Goal: Task Accomplishment & Management: Complete application form

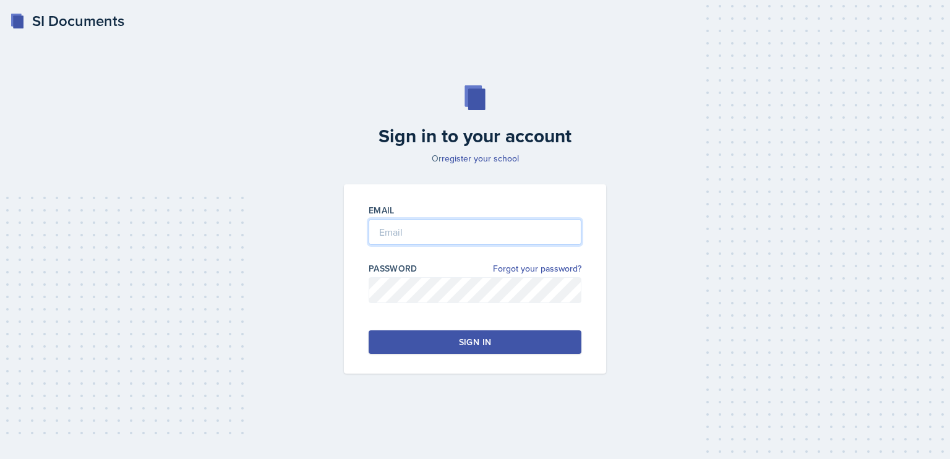
click at [412, 232] on input "email" at bounding box center [474, 232] width 213 height 26
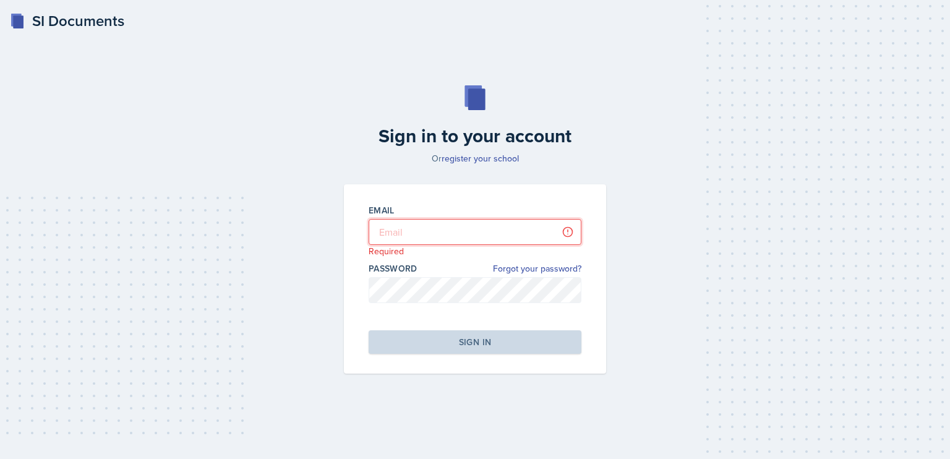
type input "[PERSON_NAME][EMAIL_ADDRESS][DOMAIN_NAME]"
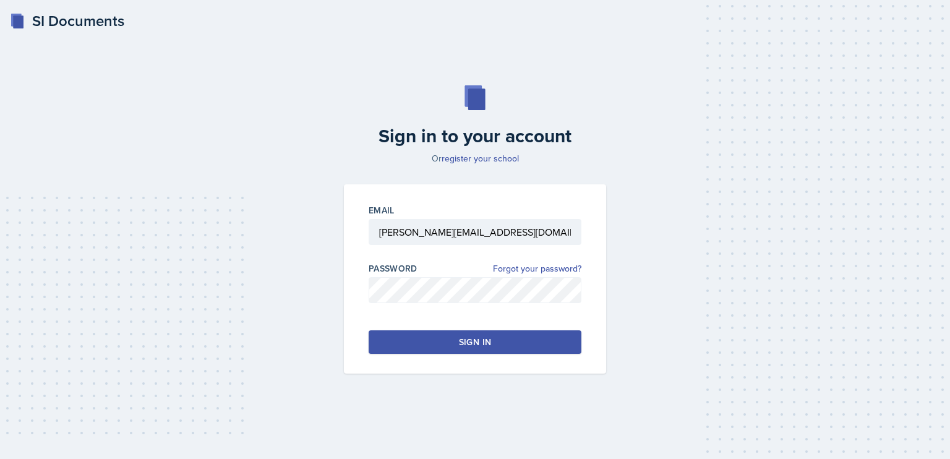
click at [488, 336] on div "Sign in" at bounding box center [475, 342] width 32 height 12
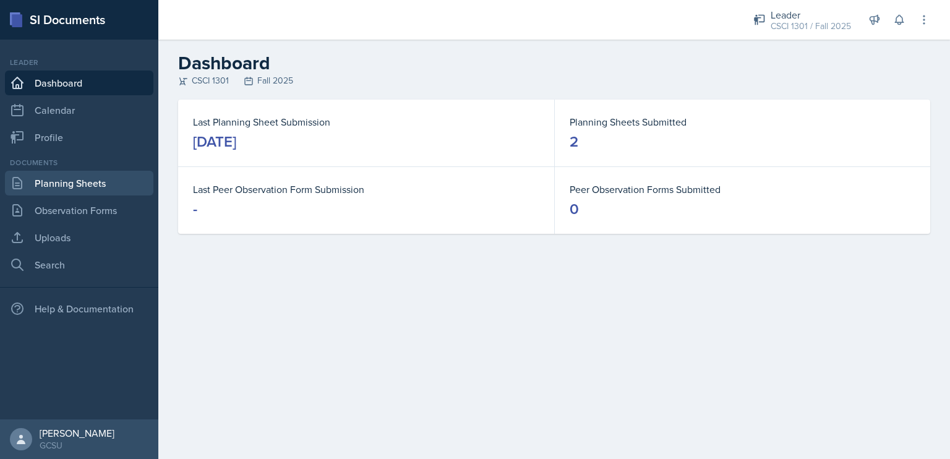
click at [77, 190] on link "Planning Sheets" at bounding box center [79, 183] width 148 height 25
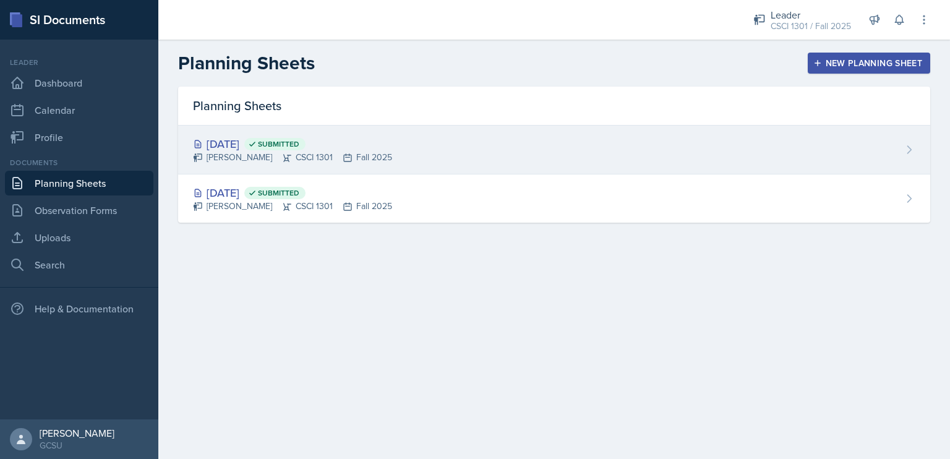
click at [247, 142] on div "Sep 3rd, 2025 Submitted" at bounding box center [292, 143] width 199 height 17
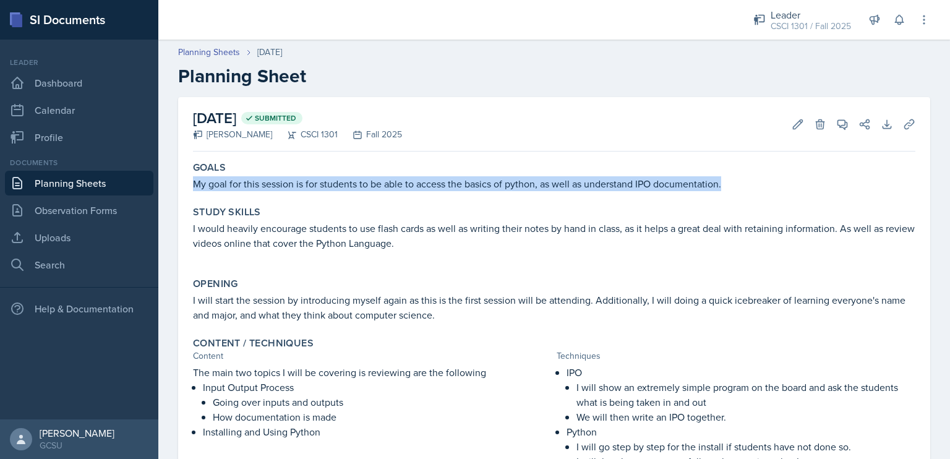
drag, startPoint x: 723, startPoint y: 182, endPoint x: 188, endPoint y: 185, distance: 534.7
click at [188, 185] on div "Goals My goal for this session is for students to be able to access the basics …" at bounding box center [554, 176] width 732 height 40
copy p "My goal for this session is for students to be able to access the basics of pyt…"
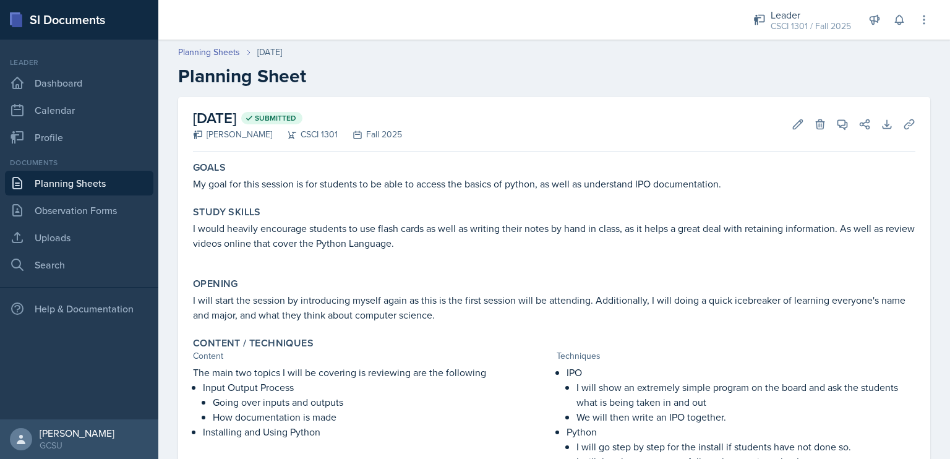
drag, startPoint x: 450, startPoint y: 240, endPoint x: 244, endPoint y: 236, distance: 206.5
drag, startPoint x: 244, startPoint y: 236, endPoint x: 205, endPoint y: 231, distance: 38.6
click at [205, 231] on p "I would heavily encourage students to use flash cards as well as writing their …" at bounding box center [554, 236] width 722 height 30
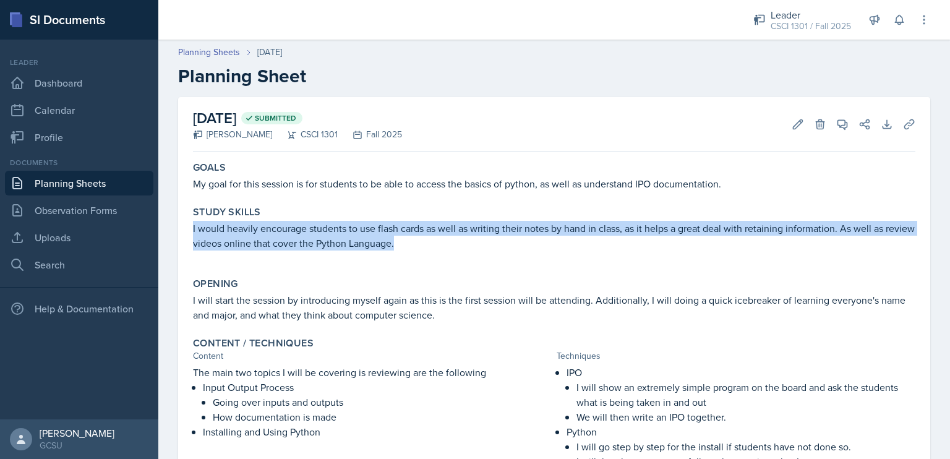
drag, startPoint x: 192, startPoint y: 229, endPoint x: 501, endPoint y: 242, distance: 308.7
click at [501, 242] on div "Study Skills I would heavily encourage students to use flash cards as well as w…" at bounding box center [554, 234] width 732 height 67
copy p "I would heavily encourage students to use flash cards as well as writing their …"
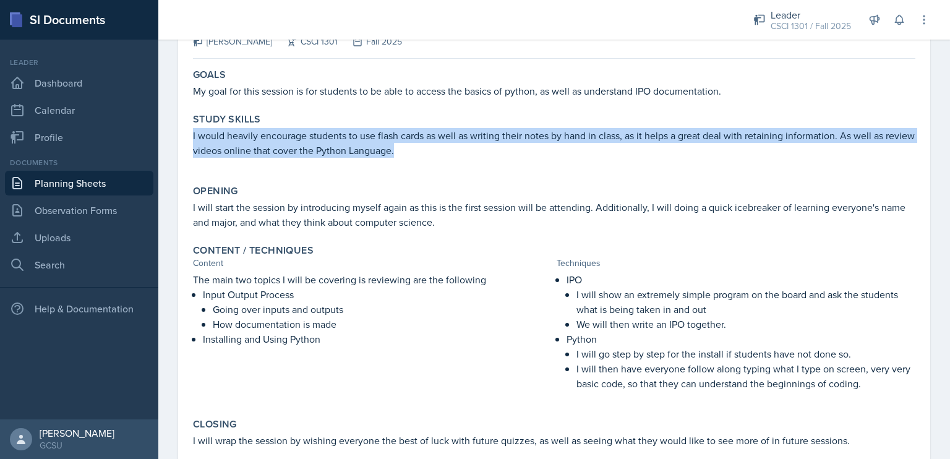
scroll to position [106, 0]
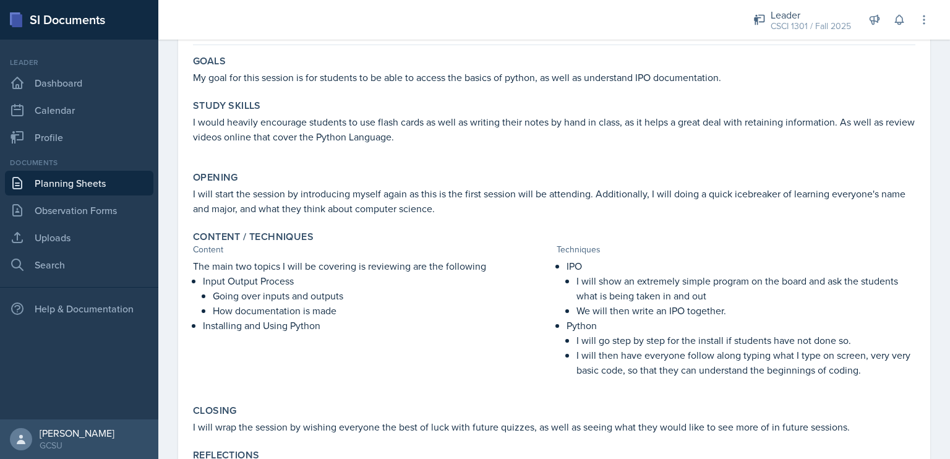
drag, startPoint x: 448, startPoint y: 210, endPoint x: 262, endPoint y: 210, distance: 186.1
drag, startPoint x: 262, startPoint y: 210, endPoint x: 224, endPoint y: 192, distance: 41.8
click at [224, 192] on p "I will start the session by introducing myself again as this is the first sessi…" at bounding box center [554, 201] width 722 height 30
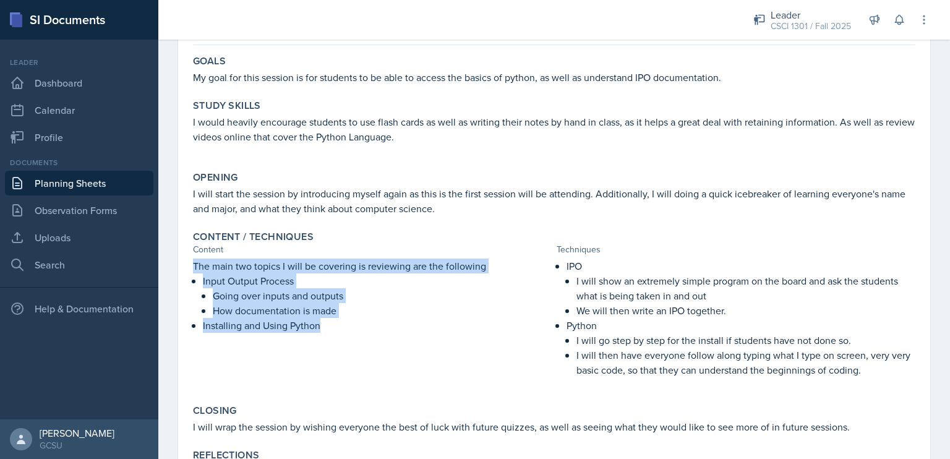
drag, startPoint x: 334, startPoint y: 326, endPoint x: 184, endPoint y: 263, distance: 162.9
click at [184, 263] on div "September 3rd, 2025 Submitted Drew Carver CSCI 1301 Fall 2025 Edit Delete View …" at bounding box center [554, 237] width 752 height 493
copy div "The main two topics I will be covering is reviewing are the following Input Out…"
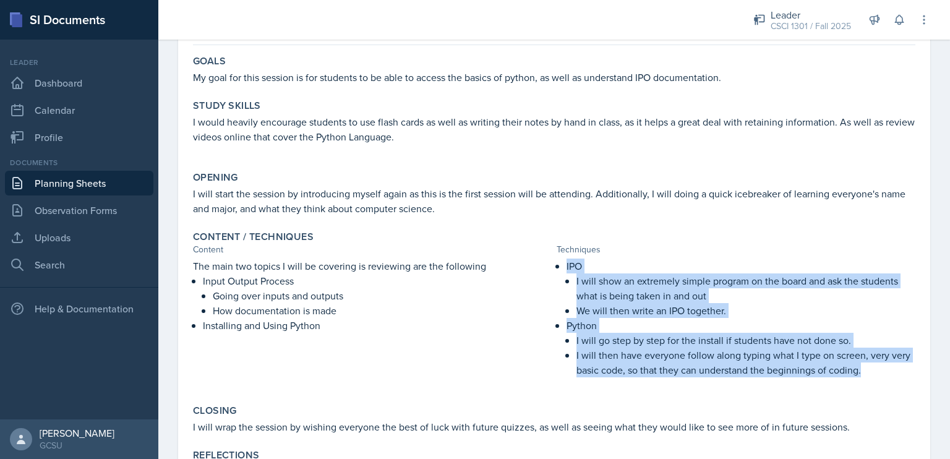
drag, startPoint x: 873, startPoint y: 378, endPoint x: 549, endPoint y: 263, distance: 344.3
click at [549, 263] on div "The main two topics I will be covering is reviewing are the following Input Out…" at bounding box center [554, 323] width 722 height 131
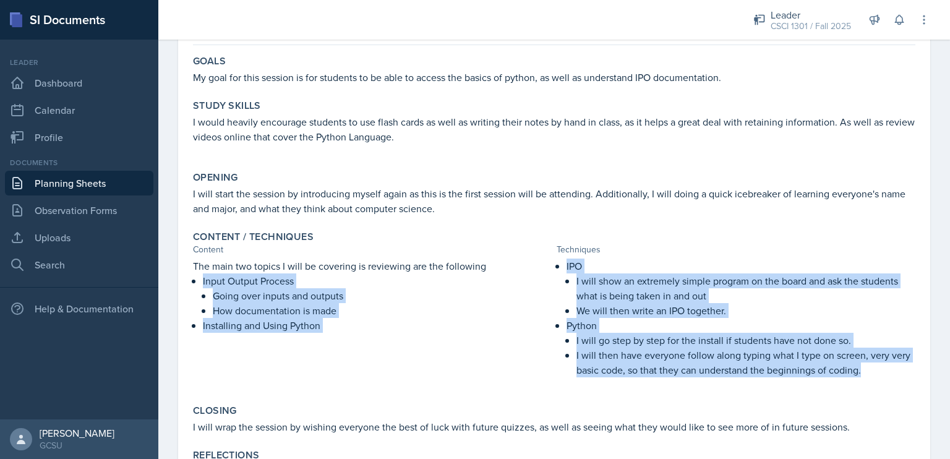
copy div "Input Output Process Going over inputs and outputs How documentation is made In…"
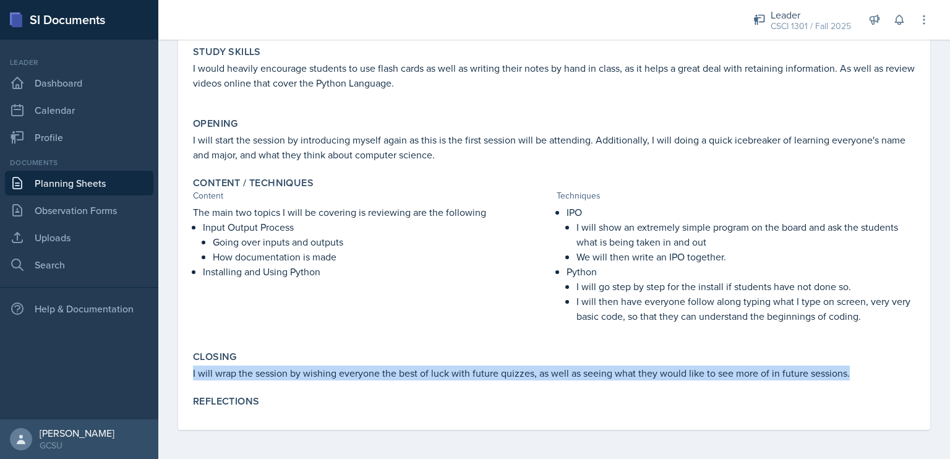
drag, startPoint x: 850, startPoint y: 368, endPoint x: 183, endPoint y: 375, distance: 667.0
click at [183, 375] on div "September 3rd, 2025 Submitted Drew Carver CSCI 1301 Fall 2025 Edit Delete View …" at bounding box center [554, 183] width 752 height 493
copy p "I will wrap the session by wishing everyone the best of luck with future quizze…"
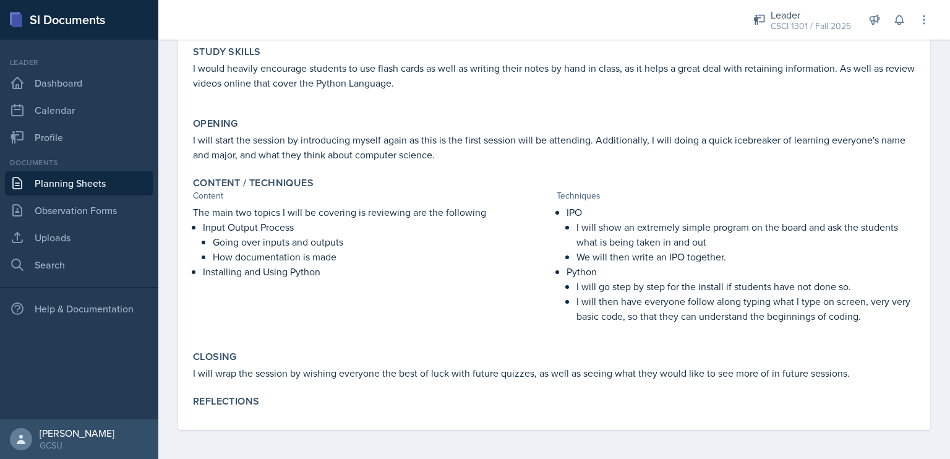
click at [594, 270] on p "Python" at bounding box center [740, 271] width 349 height 15
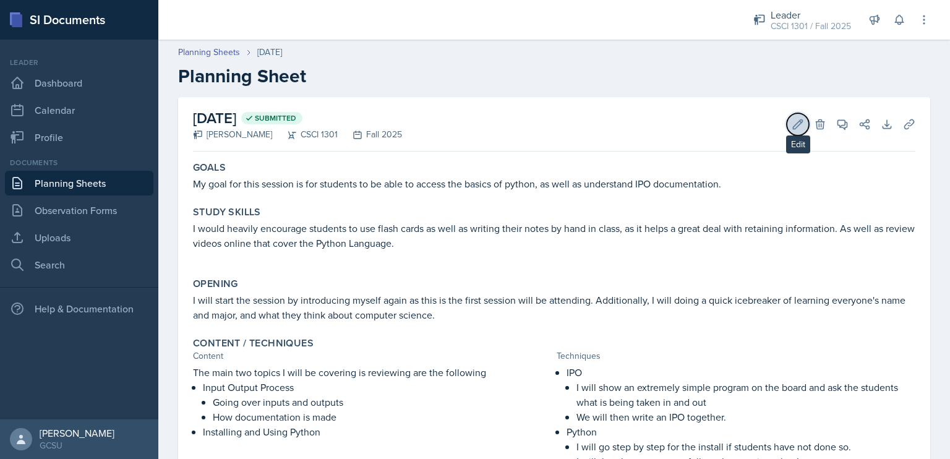
click at [793, 121] on icon at bounding box center [797, 124] width 12 height 12
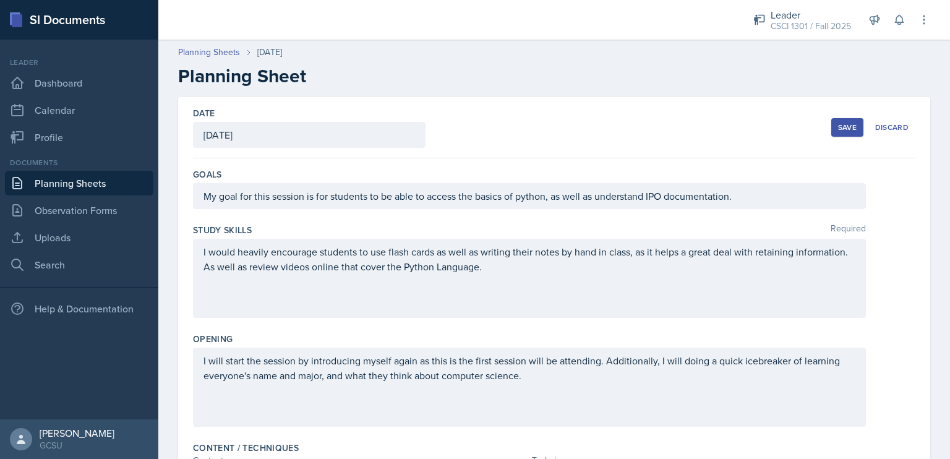
scroll to position [459, 0]
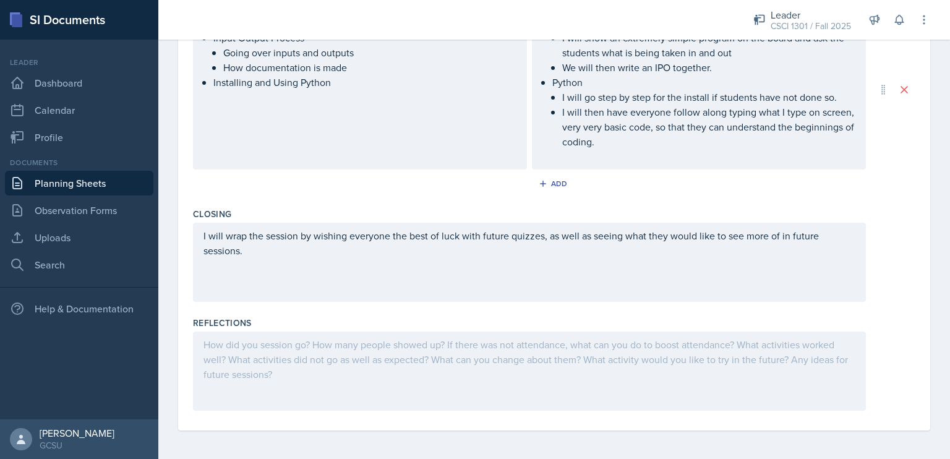
click at [370, 397] on div at bounding box center [529, 370] width 673 height 79
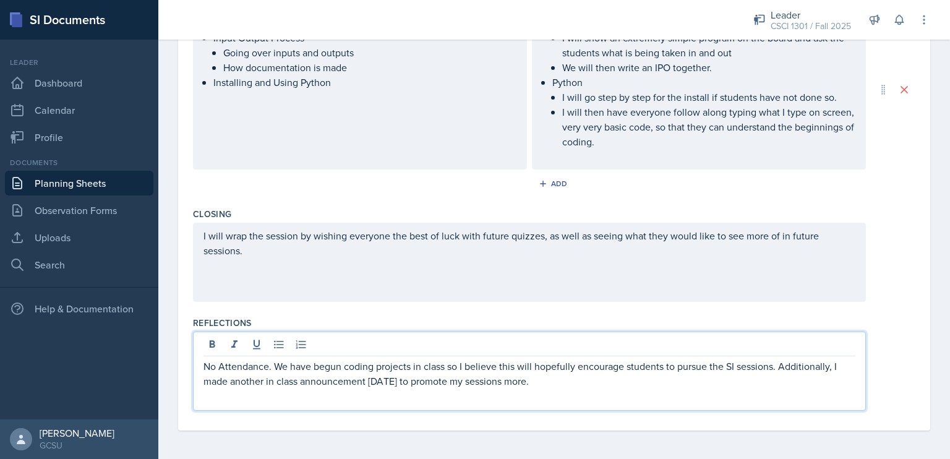
scroll to position [0, 0]
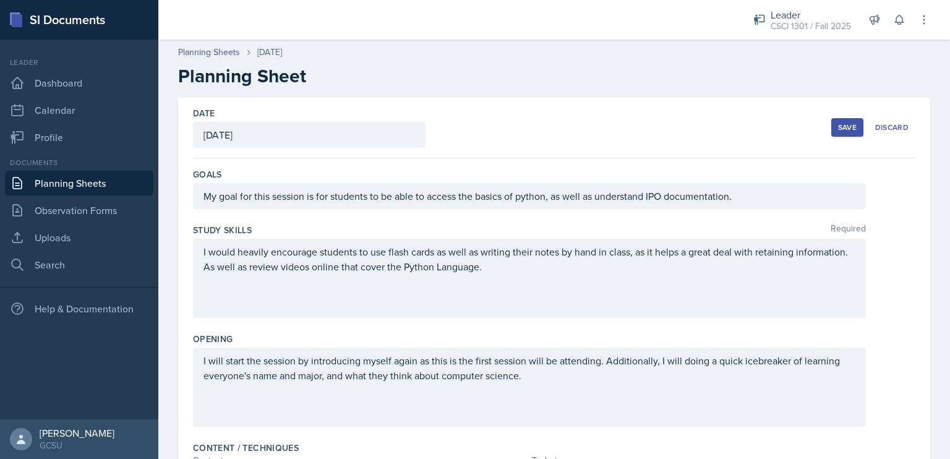
click at [846, 121] on button "Save" at bounding box center [847, 127] width 32 height 19
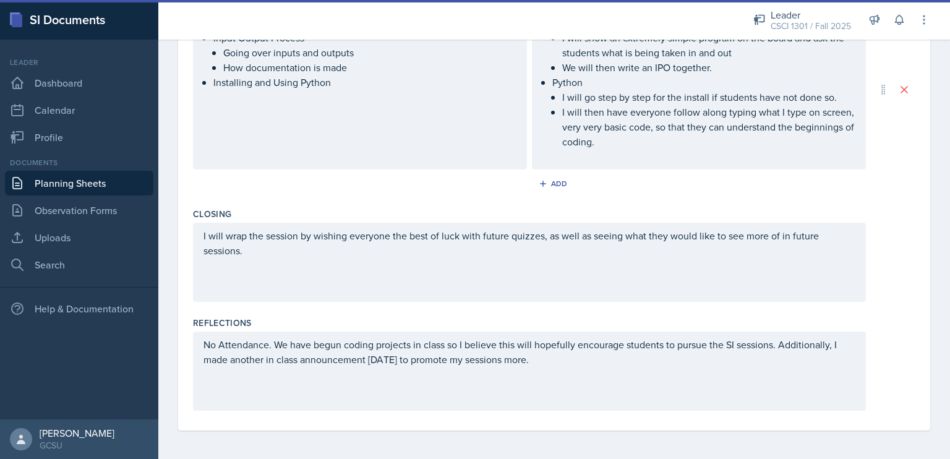
scroll to position [190, 0]
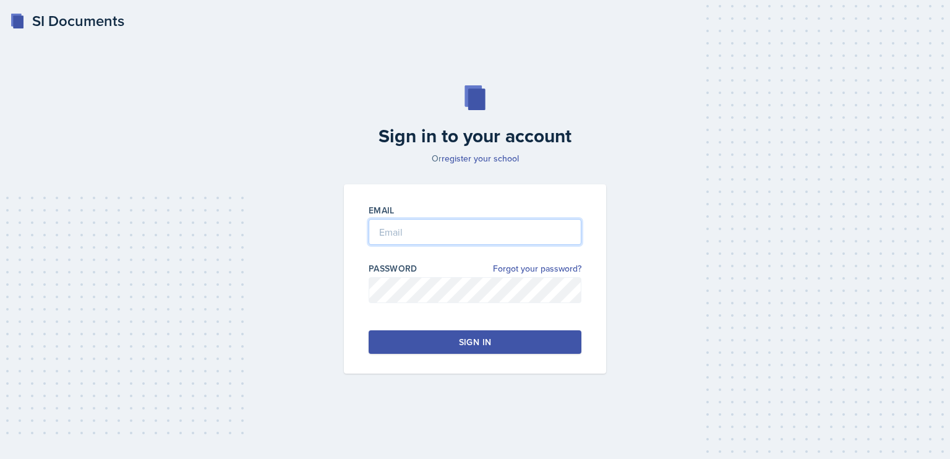
click at [444, 220] on input "email" at bounding box center [474, 232] width 213 height 26
type input "[PERSON_NAME][EMAIL_ADDRESS][DOMAIN_NAME]"
click at [487, 334] on button "Sign in" at bounding box center [474, 341] width 213 height 23
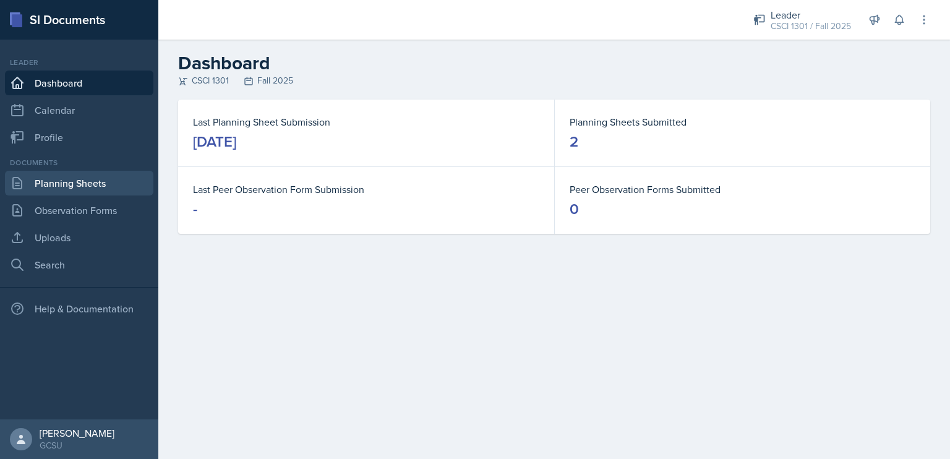
click at [108, 182] on link "Planning Sheets" at bounding box center [79, 183] width 148 height 25
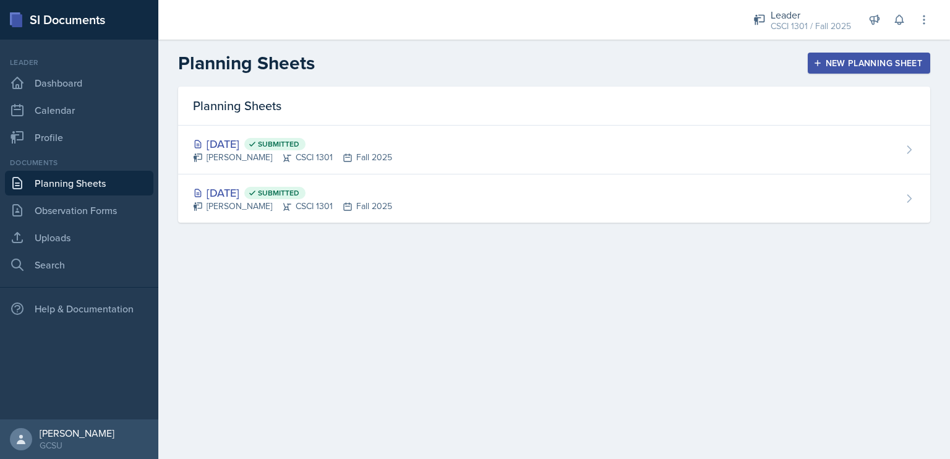
click at [821, 65] on icon "button" at bounding box center [817, 63] width 9 height 9
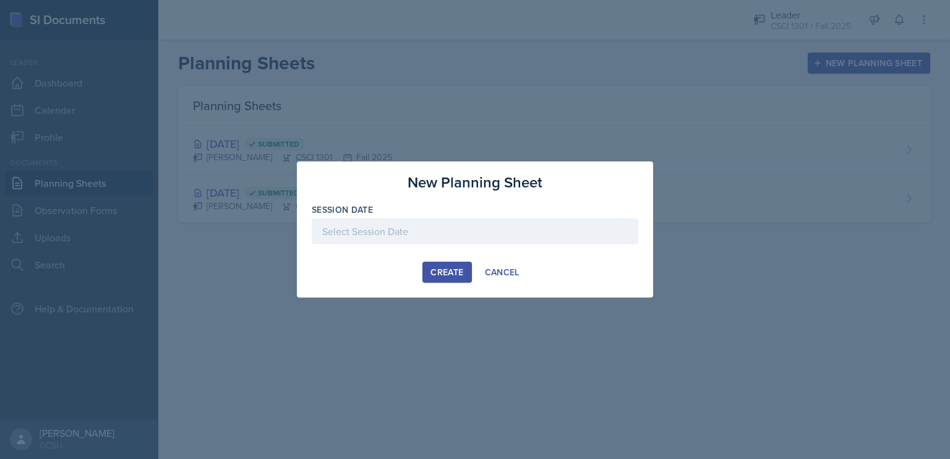
click at [431, 229] on div at bounding box center [475, 231] width 326 height 26
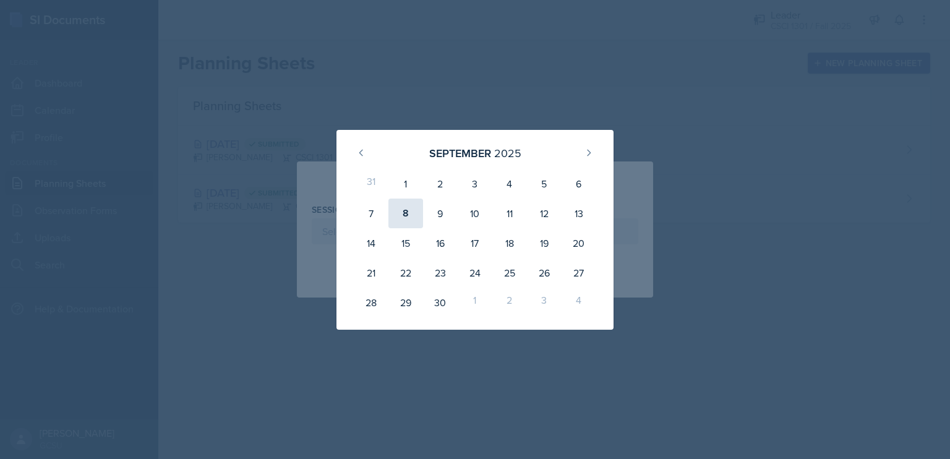
click at [403, 215] on div "8" at bounding box center [405, 213] width 35 height 30
type input "[DATE]"
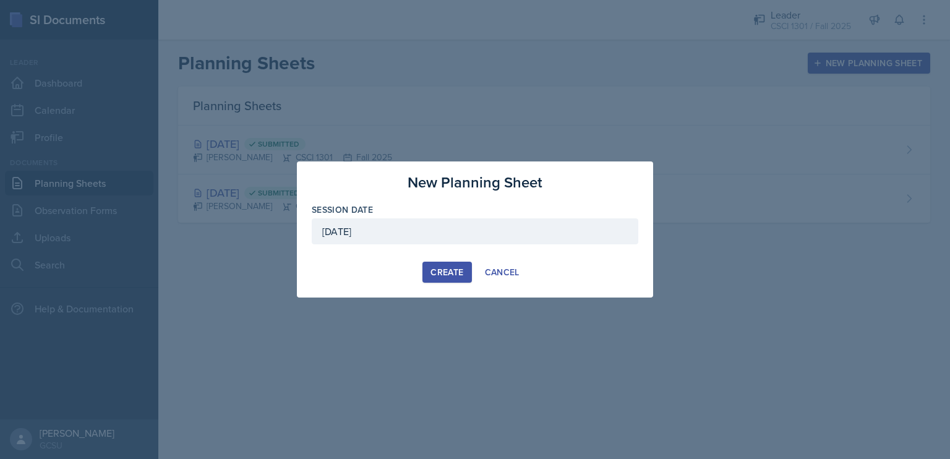
click at [446, 272] on div "Create" at bounding box center [446, 272] width 33 height 10
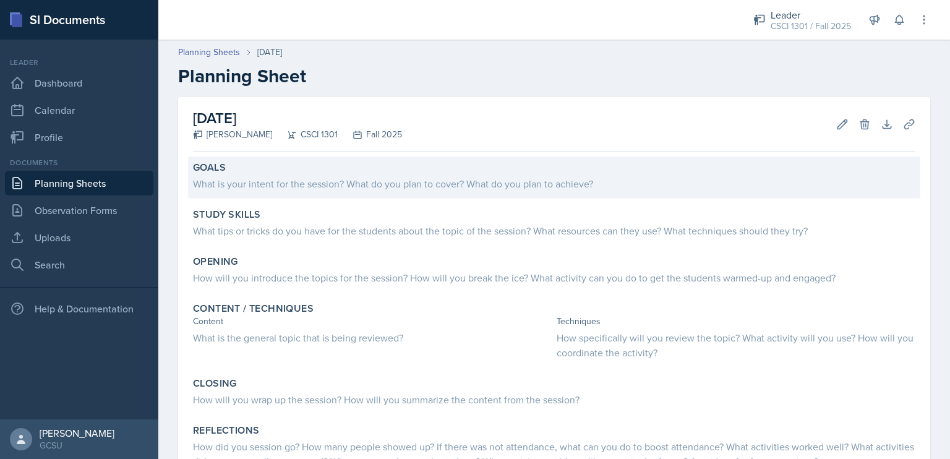
click at [370, 180] on div "What is your intent for the session? What do you plan to cover? What do you pla…" at bounding box center [554, 183] width 722 height 15
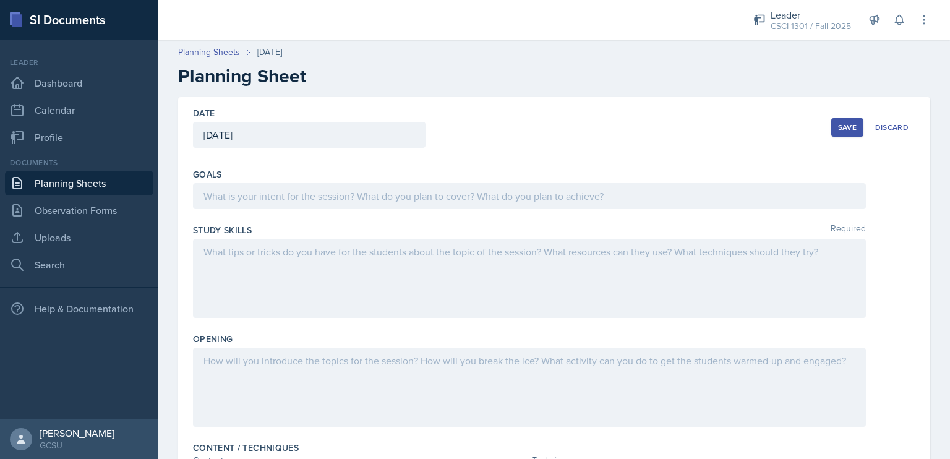
click at [351, 193] on div at bounding box center [529, 196] width 673 height 26
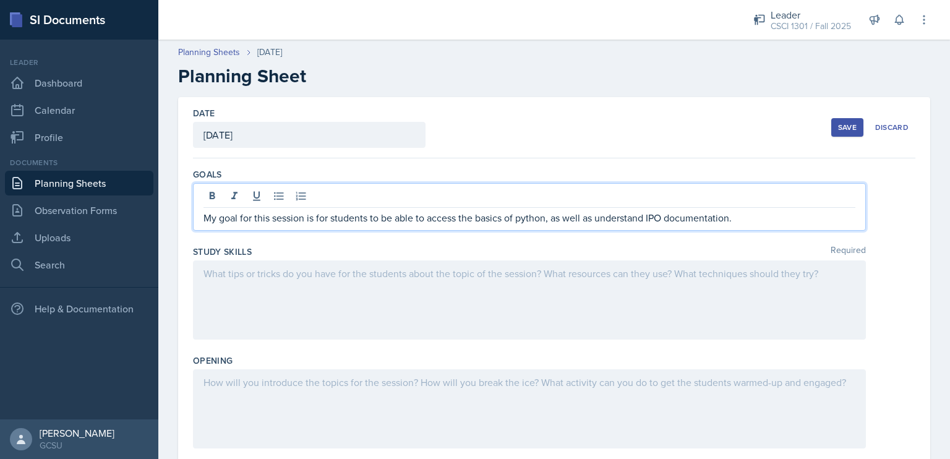
click at [343, 274] on div at bounding box center [529, 299] width 673 height 79
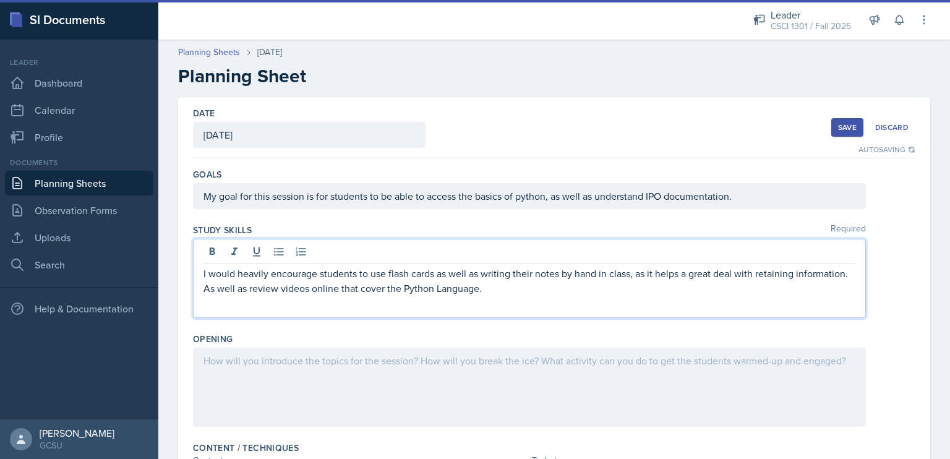
click at [367, 356] on div at bounding box center [529, 386] width 673 height 79
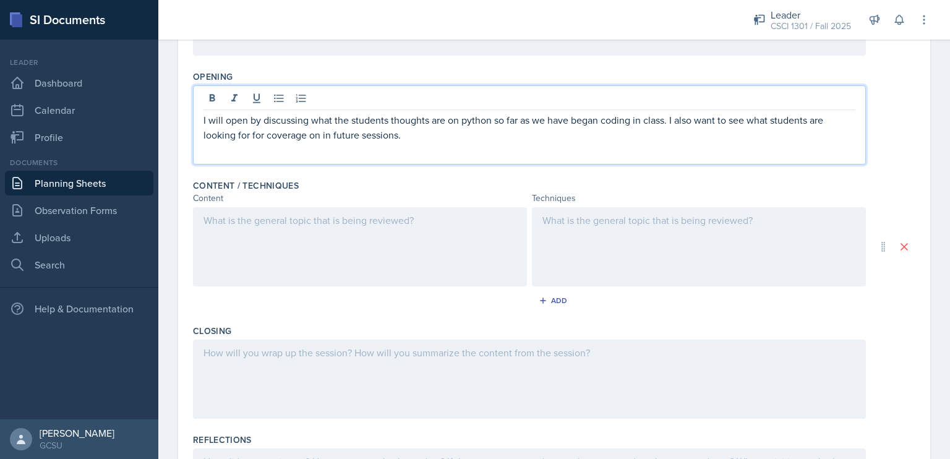
scroll to position [274, 0]
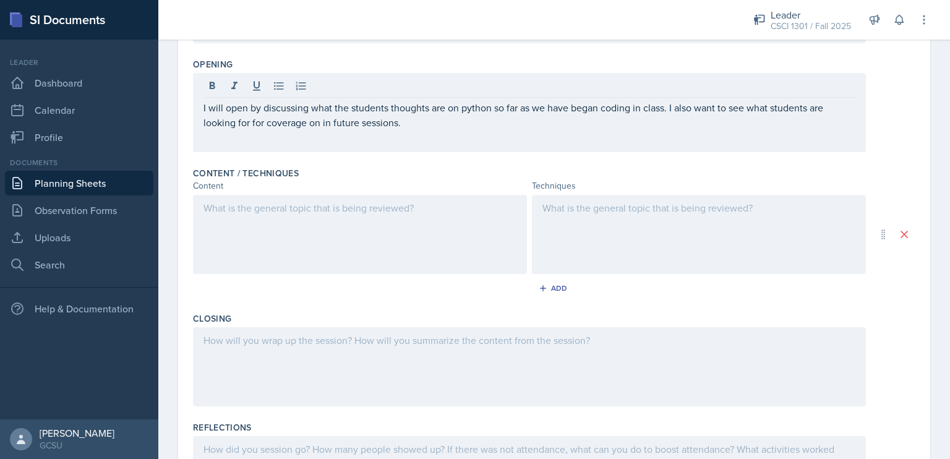
click at [277, 249] on div at bounding box center [360, 234] width 334 height 79
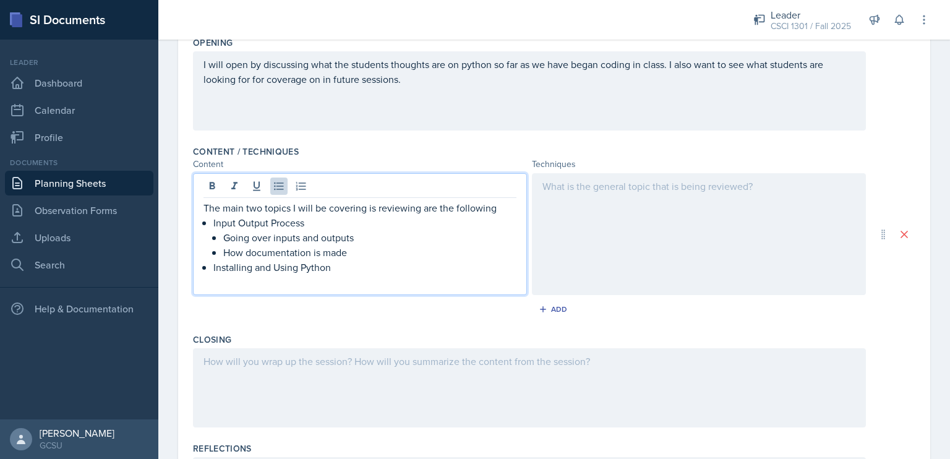
click at [628, 195] on div at bounding box center [699, 234] width 334 height 122
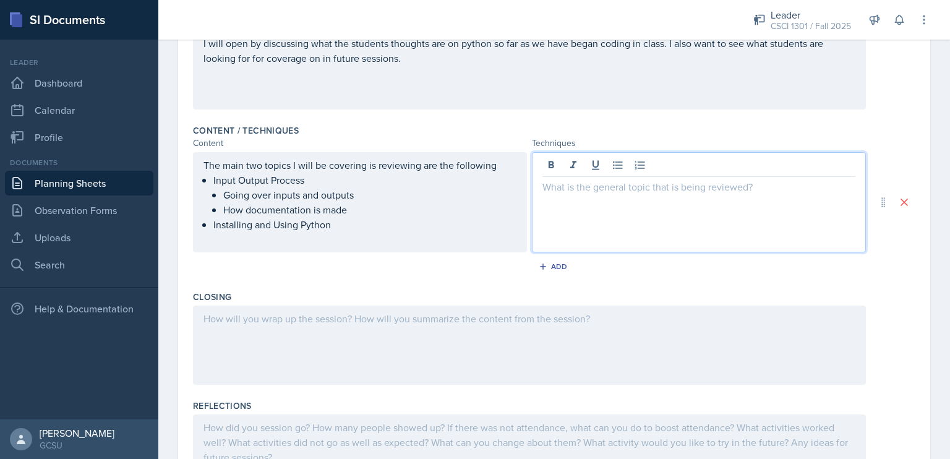
paste div
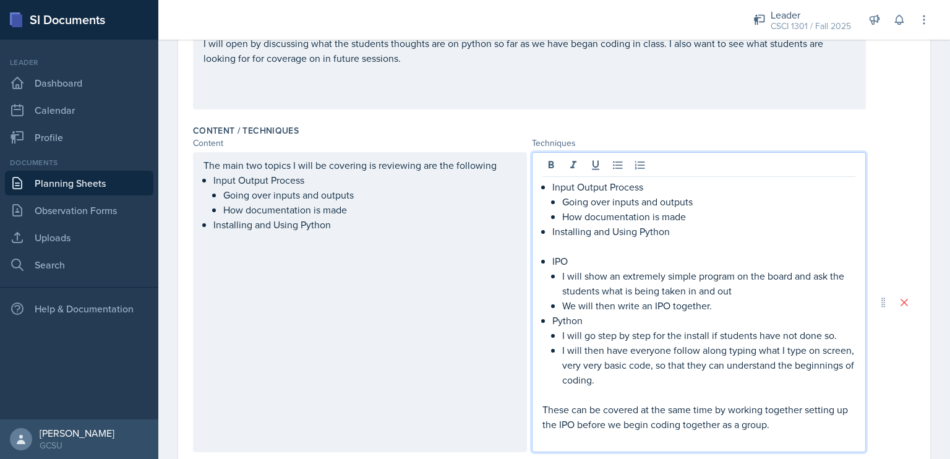
scroll to position [599, 0]
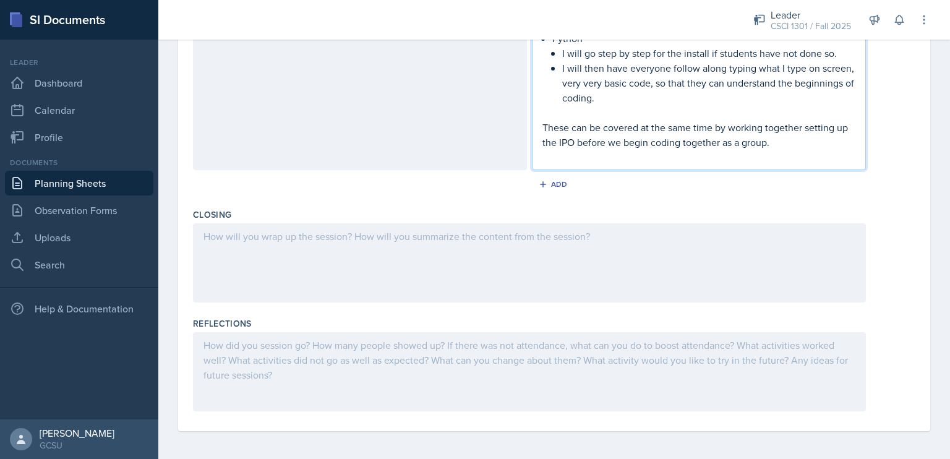
click at [404, 235] on div at bounding box center [529, 262] width 673 height 79
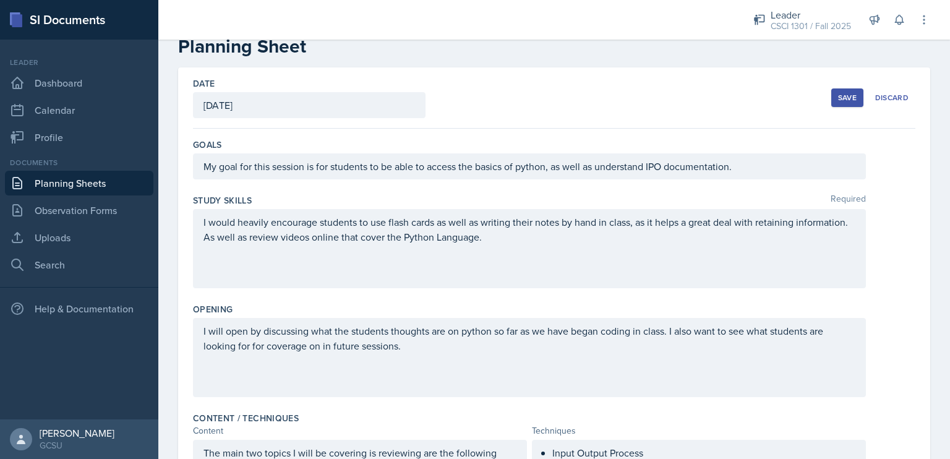
scroll to position [0, 0]
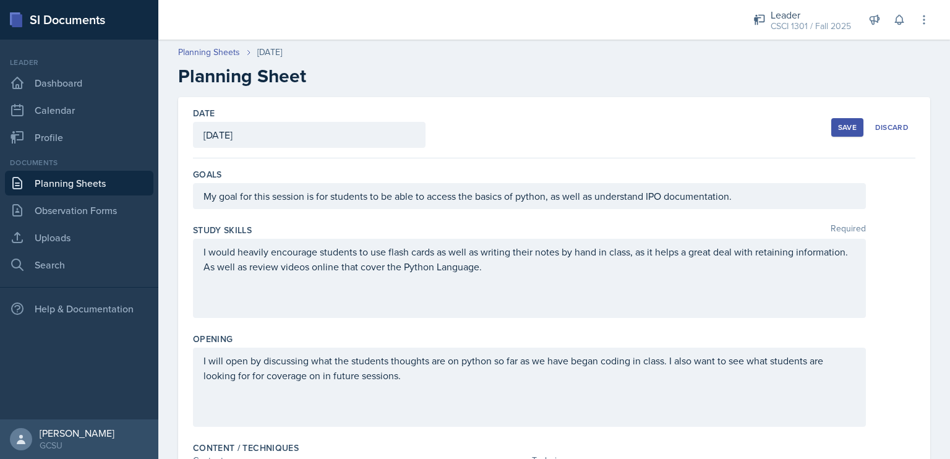
click at [845, 128] on div "Save" at bounding box center [847, 127] width 19 height 10
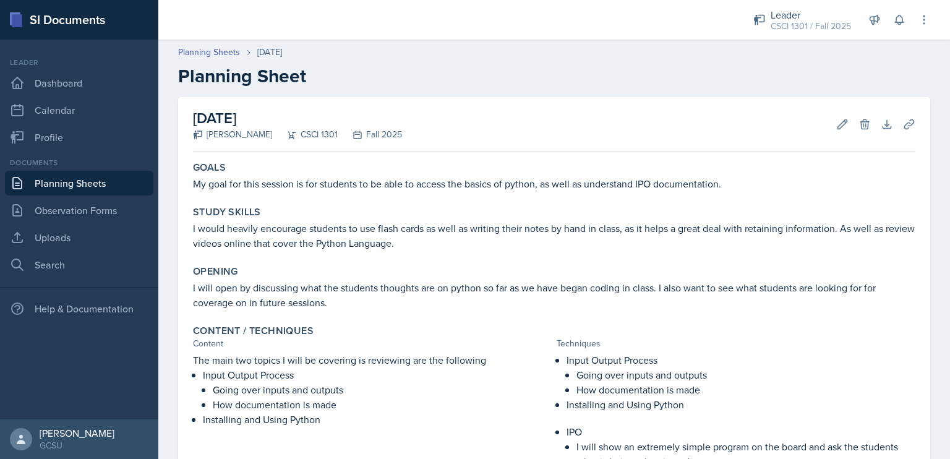
scroll to position [329, 0]
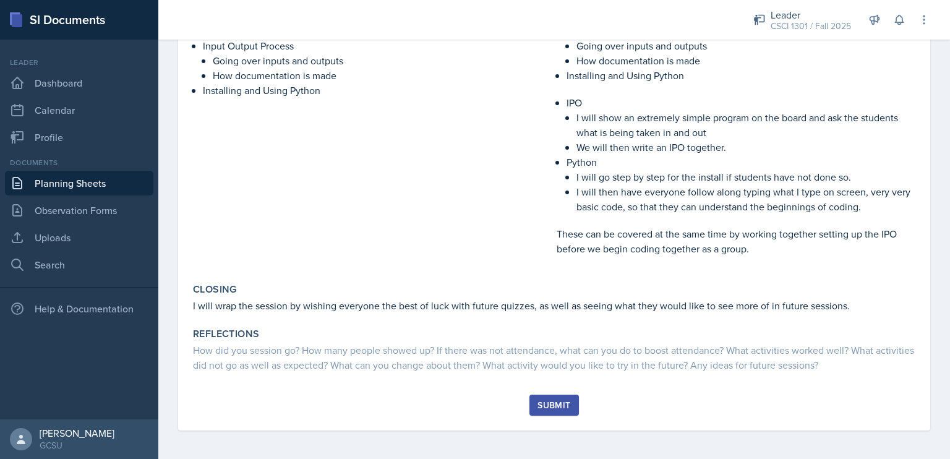
click at [541, 395] on button "Submit" at bounding box center [553, 404] width 49 height 21
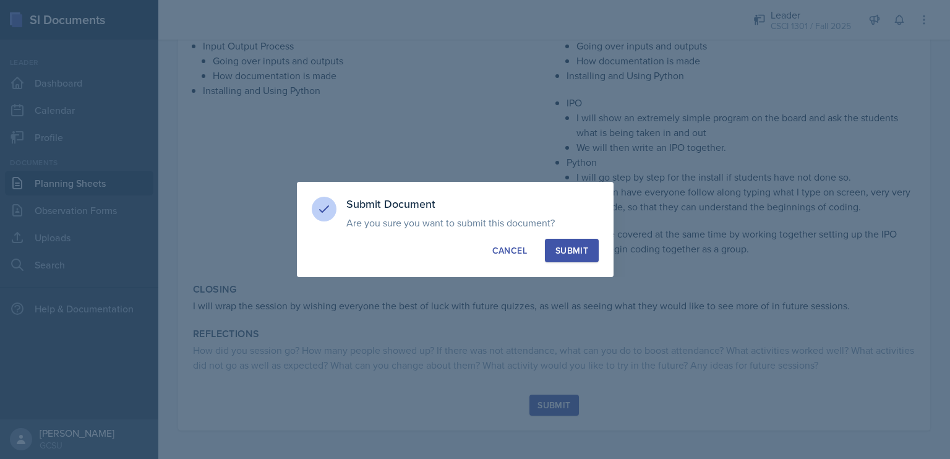
click at [571, 232] on div "Submit Document Are you sure you want to submit this document? This document wi…" at bounding box center [455, 229] width 317 height 95
click at [574, 252] on div "Submit" at bounding box center [571, 250] width 33 height 12
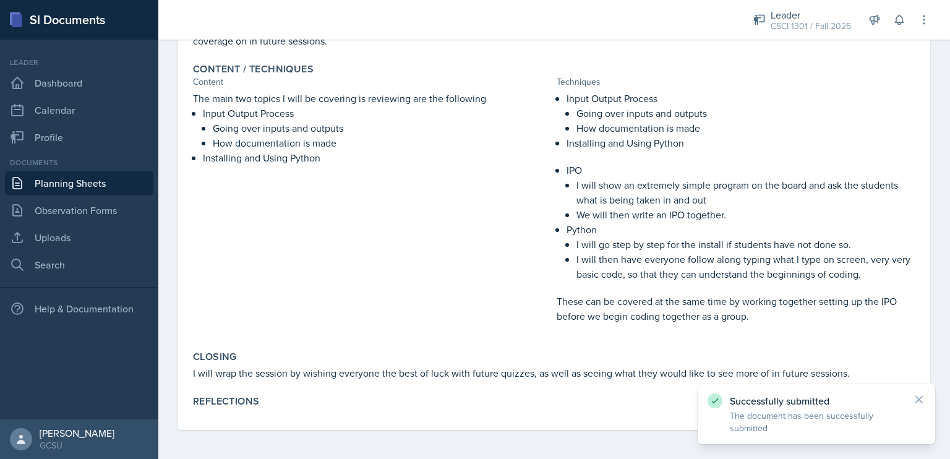
scroll to position [0, 0]
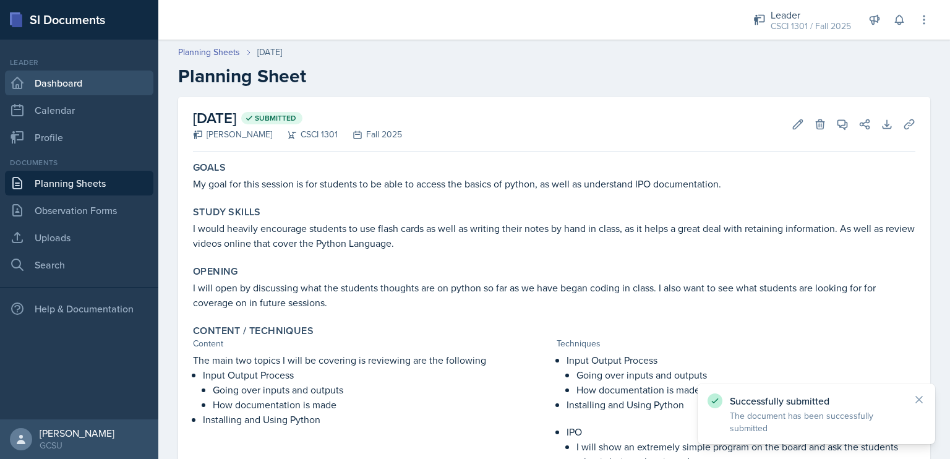
click at [64, 85] on link "Dashboard" at bounding box center [79, 82] width 148 height 25
